Goal: Navigation & Orientation: Find specific page/section

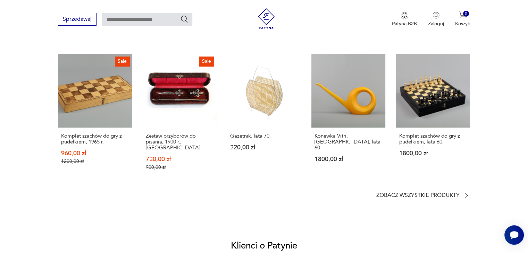
scroll to position [539, 0]
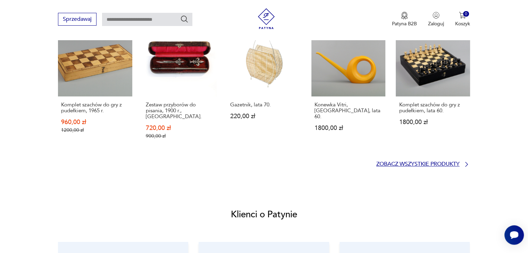
click at [435, 162] on p "Zobacz wszystkie produkty" at bounding box center [417, 164] width 83 height 5
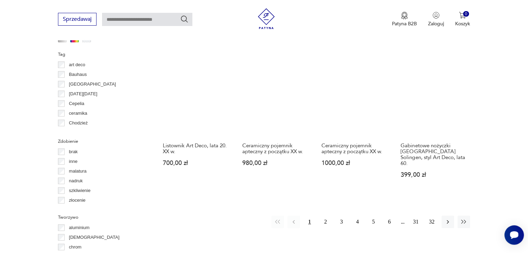
scroll to position [677, 0]
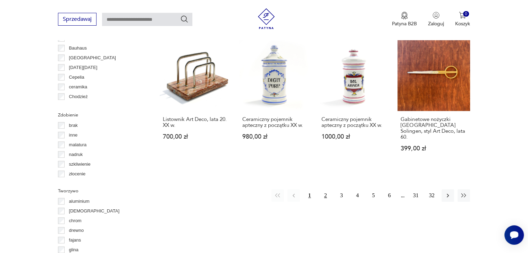
click at [321, 190] on button "2" at bounding box center [325, 196] width 12 height 12
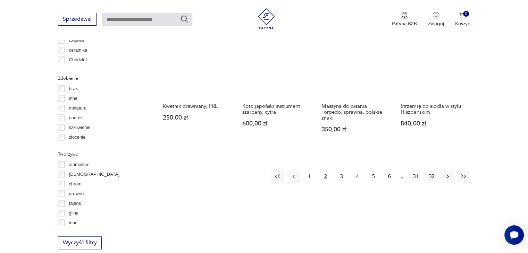
scroll to position [717, 0]
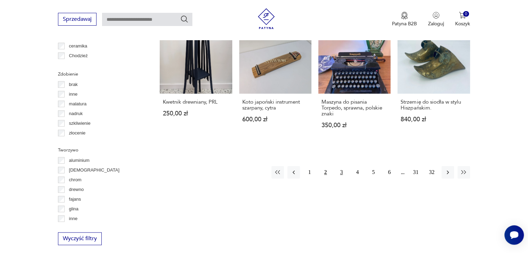
click at [339, 166] on button "3" at bounding box center [341, 172] width 12 height 12
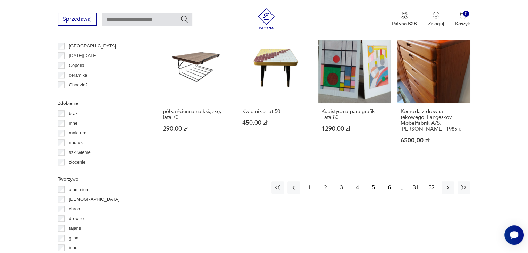
scroll to position [738, 0]
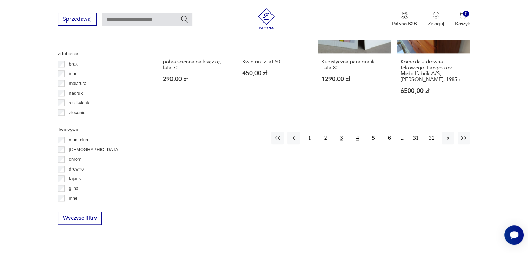
click at [356, 132] on button "4" at bounding box center [357, 138] width 12 height 12
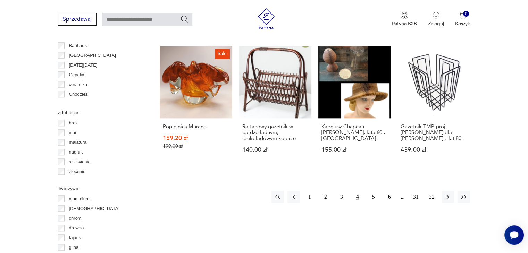
scroll to position [697, 0]
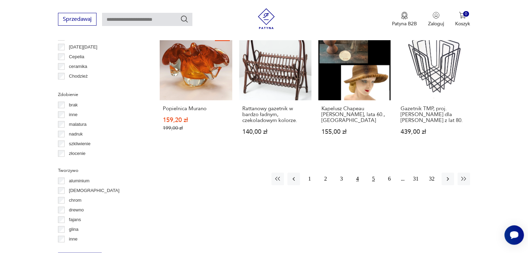
click at [374, 173] on button "5" at bounding box center [373, 179] width 12 height 12
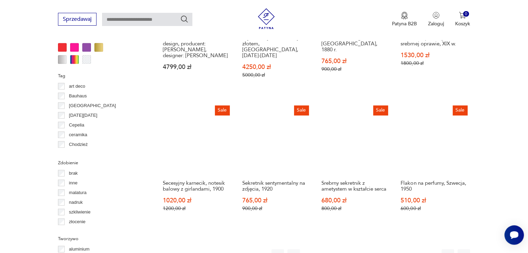
scroll to position [630, 0]
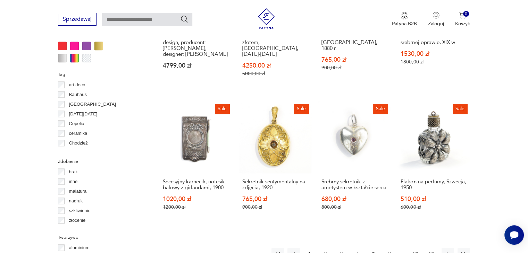
click at [388, 248] on button "6" at bounding box center [389, 254] width 12 height 12
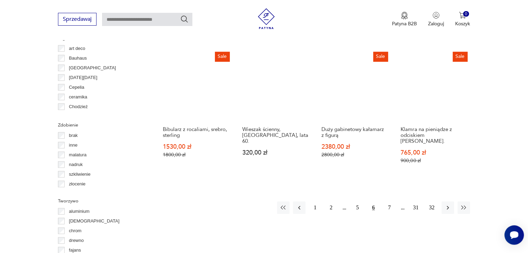
scroll to position [671, 0]
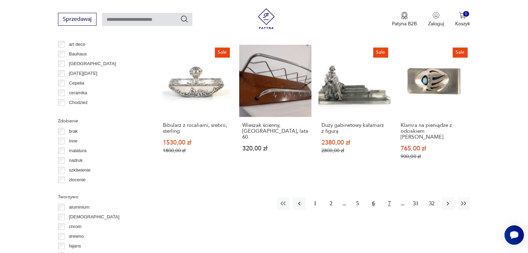
click at [391, 198] on button "7" at bounding box center [389, 204] width 12 height 12
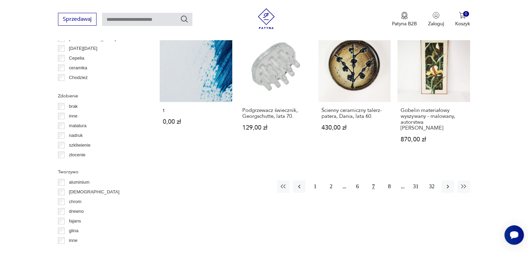
scroll to position [701, 0]
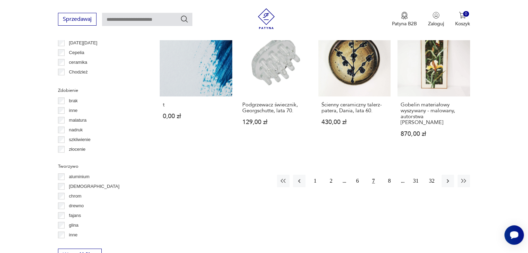
click at [374, 175] on button "7" at bounding box center [373, 181] width 12 height 12
click at [389, 177] on button "8" at bounding box center [389, 181] width 12 height 12
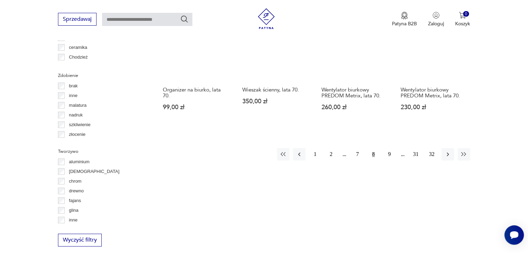
scroll to position [742, 0]
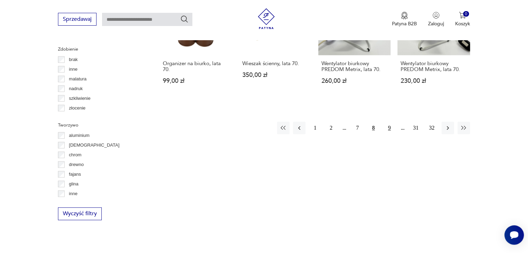
click at [386, 122] on button "9" at bounding box center [389, 128] width 12 height 12
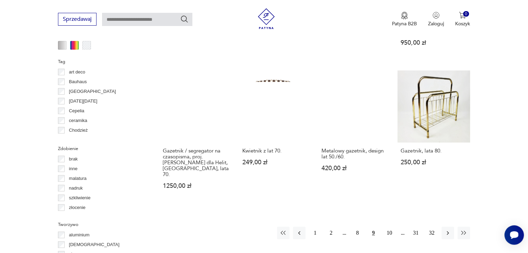
scroll to position [647, 0]
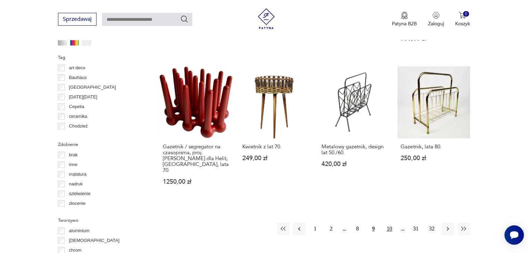
click at [393, 223] on button "10" at bounding box center [389, 229] width 12 height 12
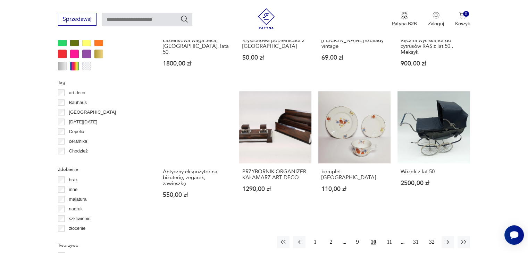
scroll to position [635, 0]
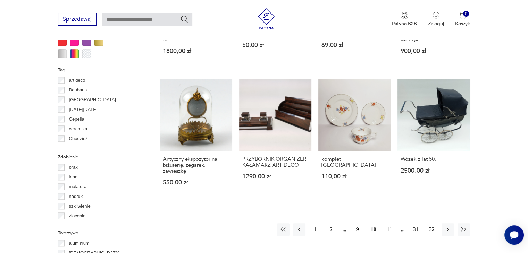
click at [387, 224] on button "11" at bounding box center [389, 230] width 12 height 12
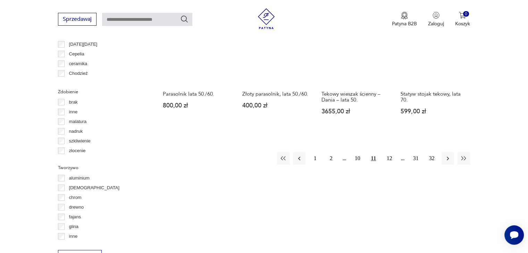
scroll to position [701, 0]
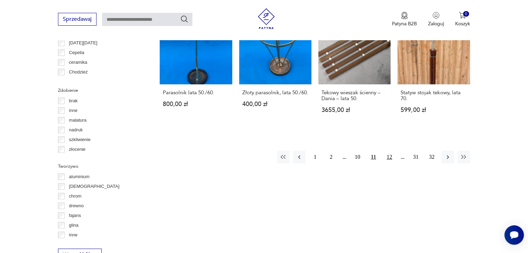
click at [388, 151] on button "12" at bounding box center [389, 157] width 12 height 12
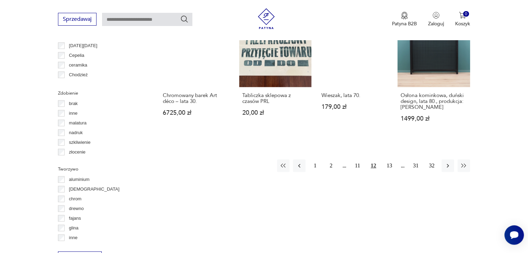
scroll to position [701, 0]
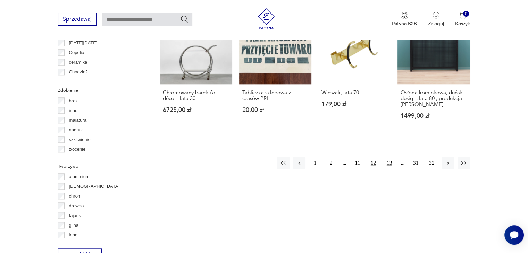
click at [392, 157] on button "13" at bounding box center [389, 163] width 12 height 12
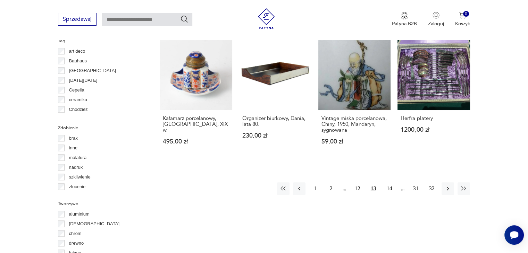
scroll to position [666, 0]
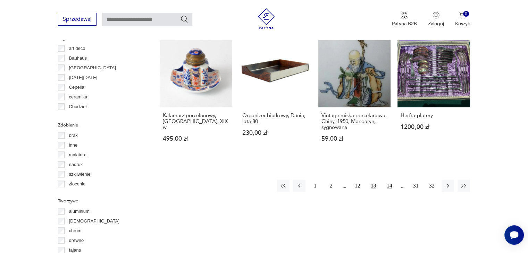
click at [392, 186] on button "14" at bounding box center [389, 186] width 12 height 12
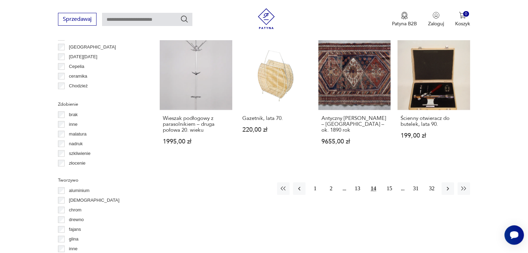
scroll to position [686, 0]
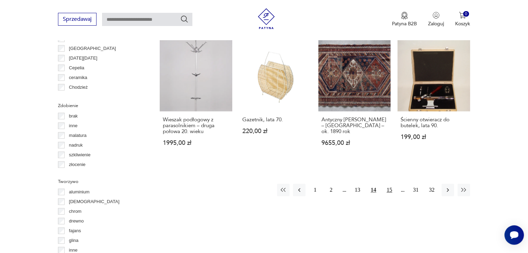
click at [392, 184] on button "15" at bounding box center [389, 190] width 12 height 12
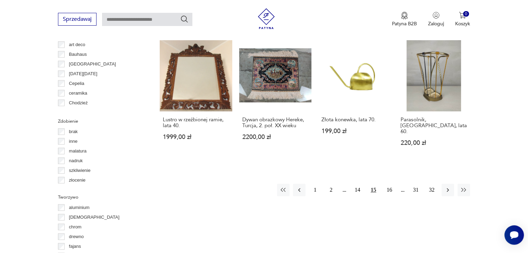
scroll to position [673, 0]
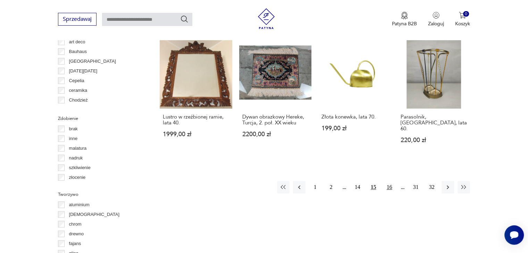
click at [388, 181] on button "16" at bounding box center [389, 187] width 12 height 12
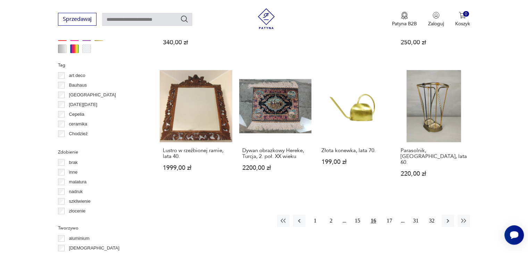
scroll to position [644, 0]
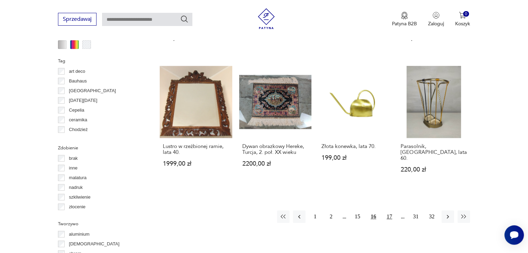
click at [389, 211] on button "17" at bounding box center [389, 217] width 12 height 12
click at [388, 211] on button "18" at bounding box center [389, 217] width 12 height 12
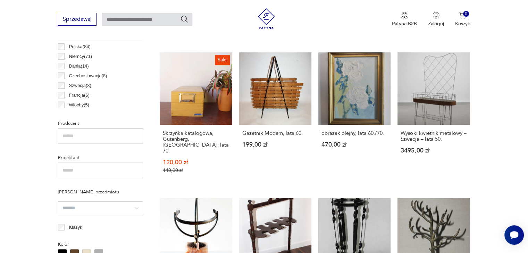
click at [461, 200] on div "Kwietnik w stylu loft, lata 70. 240,00 zł Martwa natura - kwiaty. Olej na wypuk…" at bounding box center [315, 186] width 310 height 518
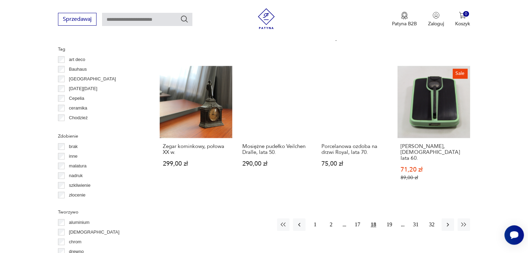
scroll to position [669, 0]
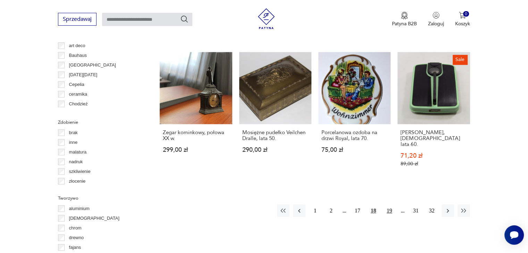
click at [391, 205] on button "19" at bounding box center [389, 211] width 12 height 12
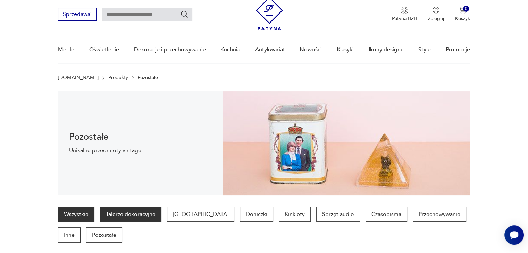
scroll to position [35, 0]
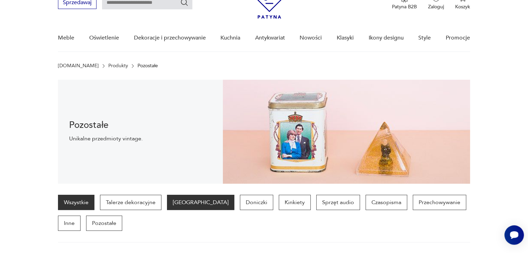
click at [179, 204] on p "[GEOGRAPHIC_DATA]" at bounding box center [200, 202] width 67 height 15
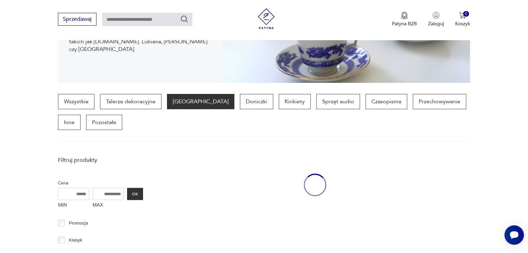
scroll to position [184, 0]
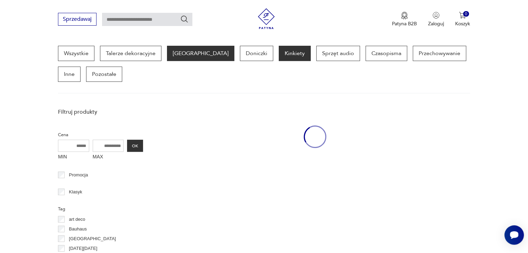
click at [279, 55] on p "Kinkiety" at bounding box center [295, 53] width 32 height 15
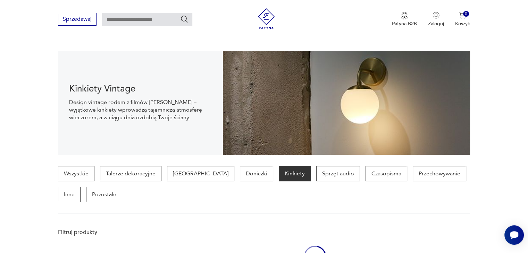
scroll to position [60, 0]
